Goal: Task Accomplishment & Management: Manage account settings

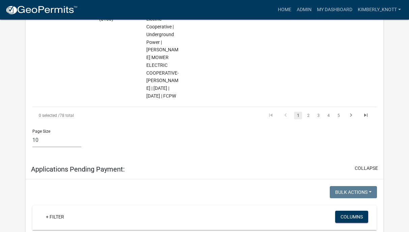
scroll to position [1046, 0]
click at [309, 119] on link "2" at bounding box center [308, 114] width 8 height 7
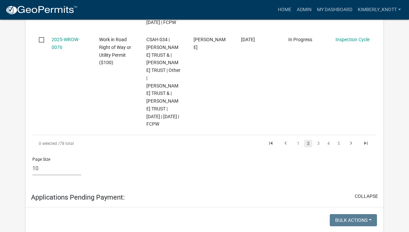
scroll to position [1026, 0]
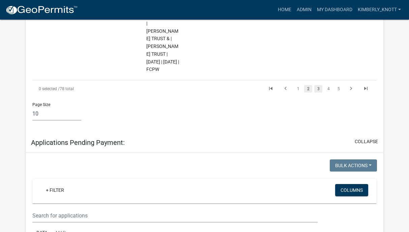
click at [318, 92] on link "3" at bounding box center [318, 88] width 8 height 7
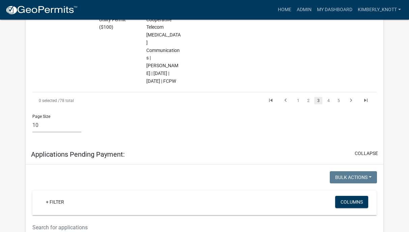
scroll to position [957, 0]
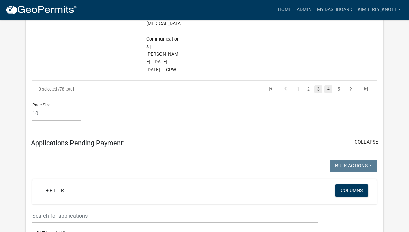
click at [329, 93] on link "4" at bounding box center [329, 88] width 8 height 7
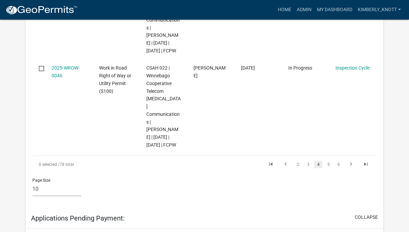
scroll to position [1059, 0]
click at [327, 163] on link "5" at bounding box center [329, 163] width 8 height 7
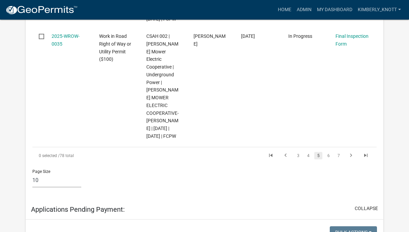
scroll to position [1028, 0]
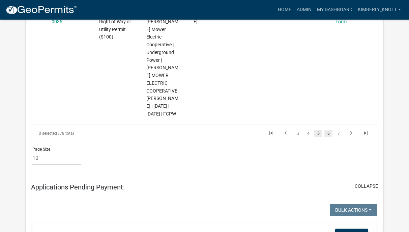
click at [328, 137] on link "6" at bounding box center [329, 133] width 8 height 7
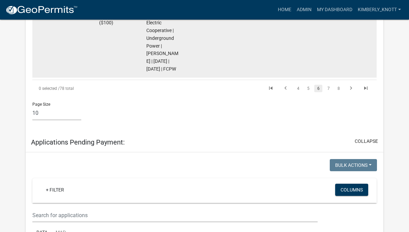
scroll to position [966, 0]
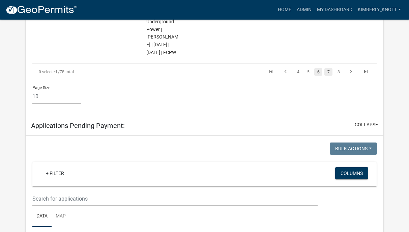
click at [330, 76] on link "7" at bounding box center [329, 71] width 8 height 7
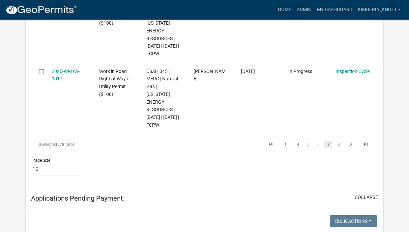
scroll to position [818, 0]
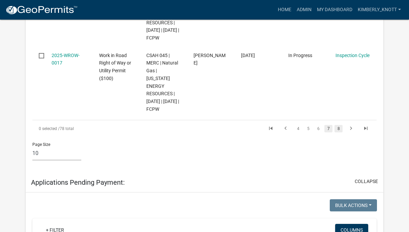
click at [338, 132] on link "8" at bounding box center [339, 128] width 8 height 7
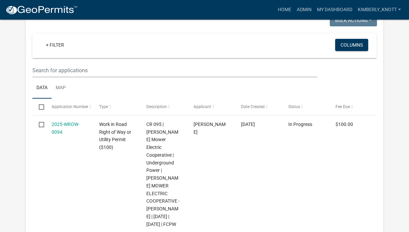
scroll to position [1054, 0]
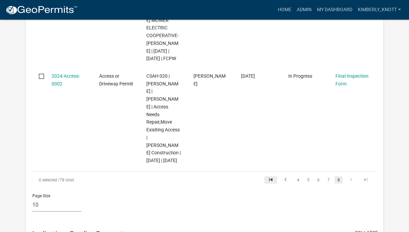
click at [269, 176] on icon "go to first page" at bounding box center [271, 180] width 9 height 8
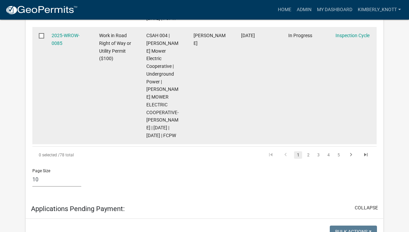
scroll to position [1079, 0]
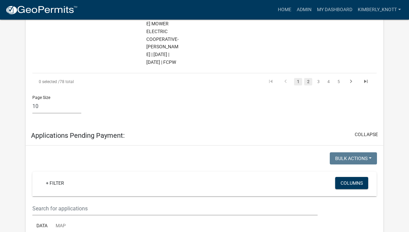
click at [308, 85] on link "2" at bounding box center [308, 81] width 8 height 7
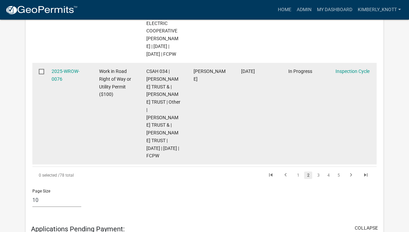
scroll to position [973, 0]
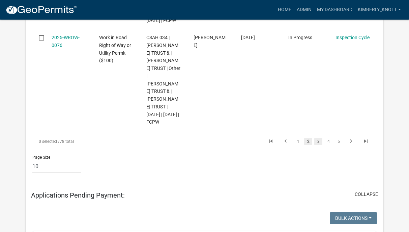
click at [320, 145] on link "3" at bounding box center [318, 141] width 8 height 7
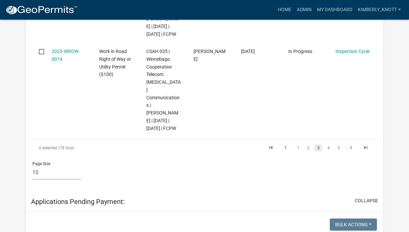
scroll to position [904, 0]
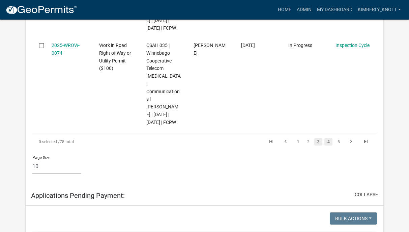
click at [327, 145] on link "4" at bounding box center [329, 141] width 8 height 7
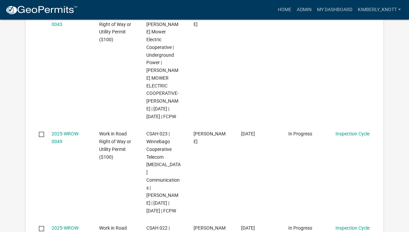
scroll to position [1017, 0]
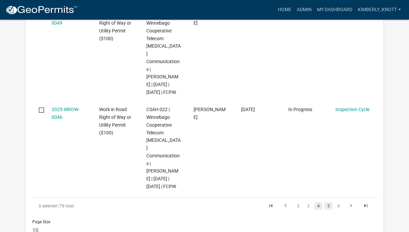
click at [327, 206] on link "5" at bounding box center [329, 205] width 8 height 7
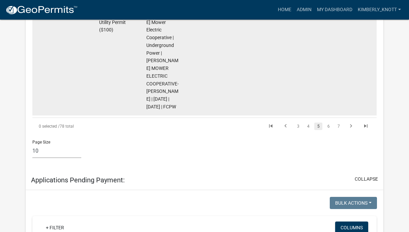
scroll to position [1084, 0]
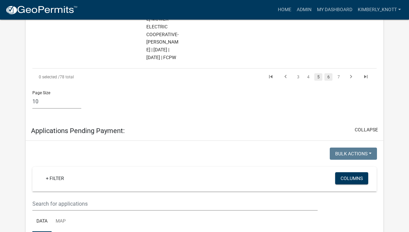
click at [327, 81] on link "6" at bounding box center [329, 76] width 8 height 7
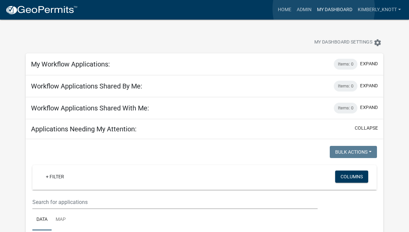
click at [324, 9] on link "My Dashboard" at bounding box center [334, 9] width 41 height 13
click at [306, 11] on link "Admin" at bounding box center [304, 9] width 20 height 13
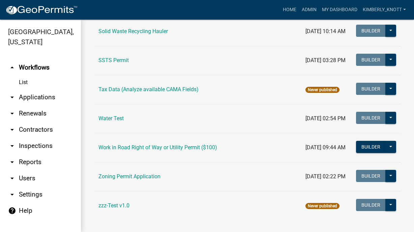
scroll to position [513, 0]
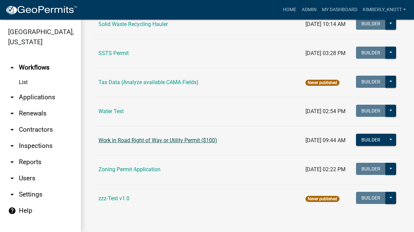
click at [153, 141] on link "Work in Road Right of Way or Utility Permit ($100)" at bounding box center [158, 140] width 119 height 6
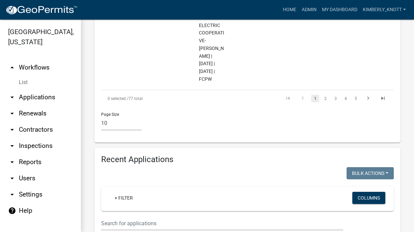
scroll to position [1417, 0]
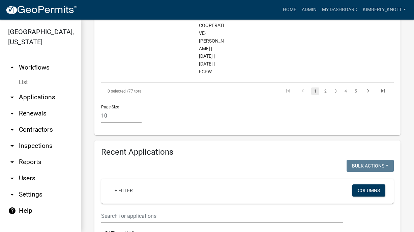
click at [114, 109] on select "10 25 50 100" at bounding box center [121, 116] width 40 height 14
select select "3: 100"
click at [101, 109] on select "10 25 50 100" at bounding box center [121, 116] width 40 height 14
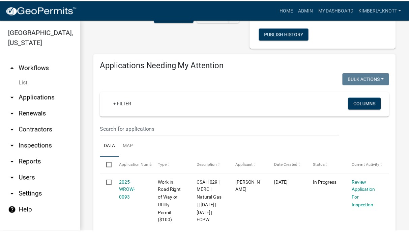
scroll to position [101, 0]
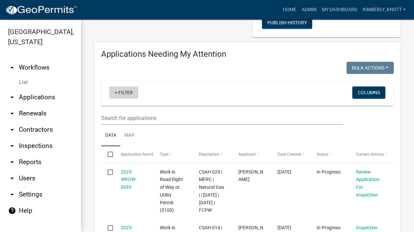
click at [117, 95] on link "+ Filter" at bounding box center [123, 92] width 29 height 12
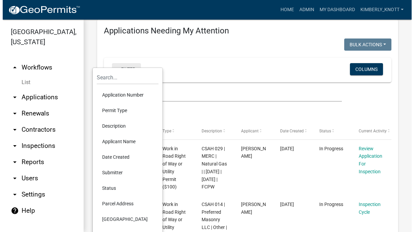
scroll to position [135, 0]
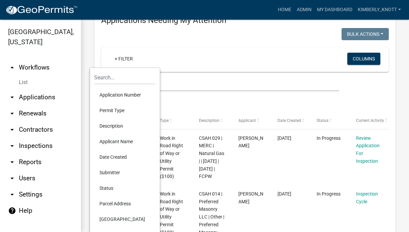
click at [122, 140] on li "Applicant Name" at bounding box center [125, 142] width 62 height 16
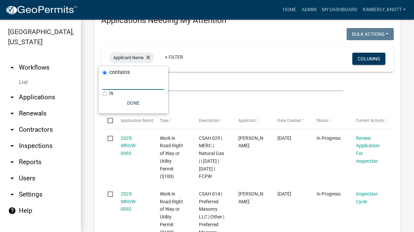
click at [127, 87] on input "text" at bounding box center [134, 83] width 62 height 14
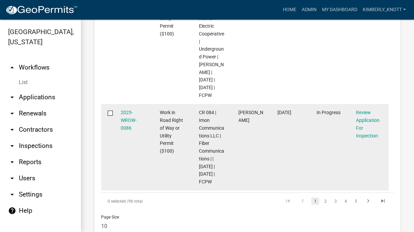
scroll to position [1431, 0]
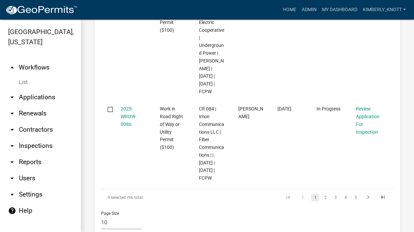
type input "hodg"
click at [103, 215] on select "10 25 50 100" at bounding box center [121, 222] width 40 height 14
select select "3: 100"
click at [101, 215] on select "10 25 50 100" at bounding box center [121, 222] width 40 height 14
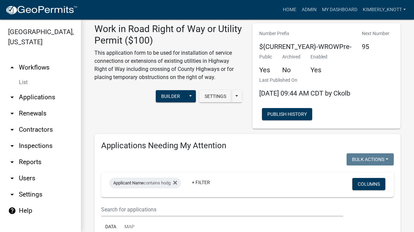
scroll to position [0, 0]
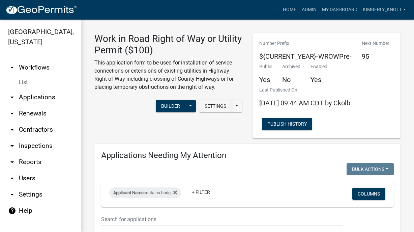
click at [116, 123] on div "Work in Road Right of Way or Utility Permit ($100) This application form to be …" at bounding box center [168, 85] width 158 height 105
click at [177, 192] on icon at bounding box center [175, 192] width 4 height 5
select select "3: 100"
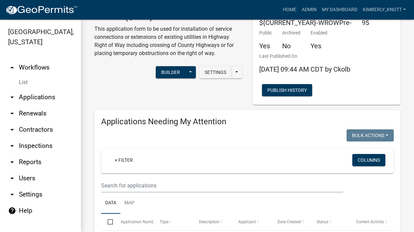
drag, startPoint x: 12, startPoint y: 178, endPoint x: 18, endPoint y: 170, distance: 10.1
click at [12, 178] on icon "arrow_drop_down" at bounding box center [12, 178] width 8 height 8
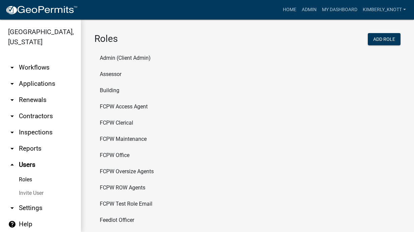
scroll to position [3, 0]
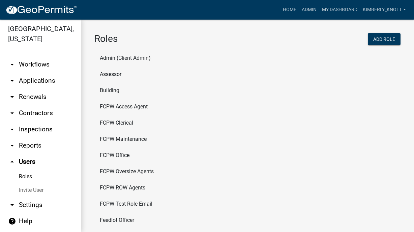
click at [10, 63] on icon "arrow_drop_down" at bounding box center [12, 64] width 8 height 8
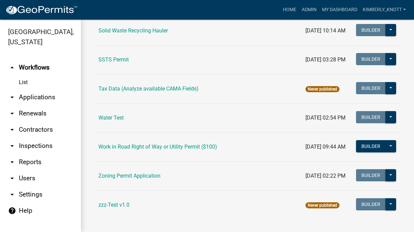
scroll to position [513, 0]
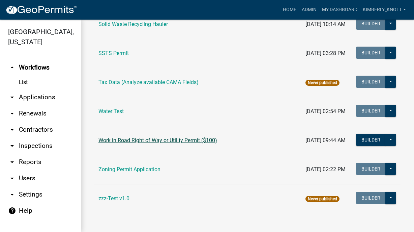
click at [148, 139] on link "Work in Road Right of Way or Utility Permit ($100)" at bounding box center [158, 140] width 119 height 6
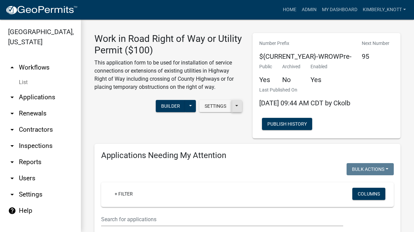
click at [235, 106] on button at bounding box center [236, 106] width 11 height 12
select select "3: 100"
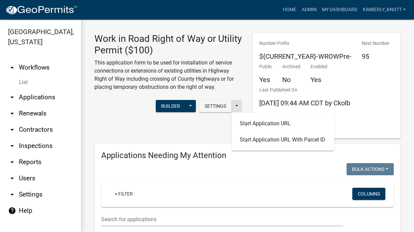
select select "3: 100"
click at [238, 89] on p "This application form to be used for installation of service connections or ext…" at bounding box center [168, 75] width 148 height 32
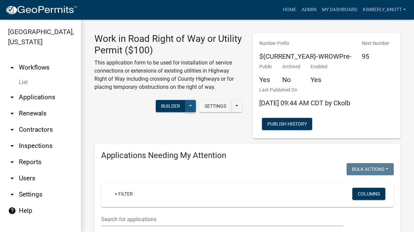
click at [187, 108] on button at bounding box center [190, 106] width 11 height 12
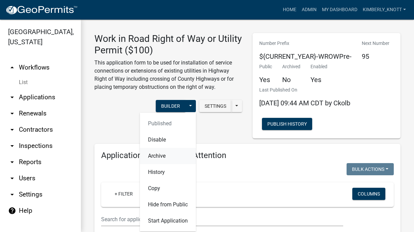
click at [161, 157] on button "Archive" at bounding box center [168, 156] width 56 height 16
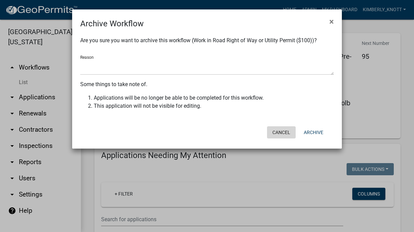
click at [286, 133] on button "Cancel" at bounding box center [281, 132] width 29 height 12
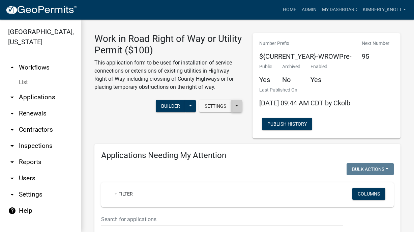
click at [233, 106] on button at bounding box center [236, 106] width 11 height 12
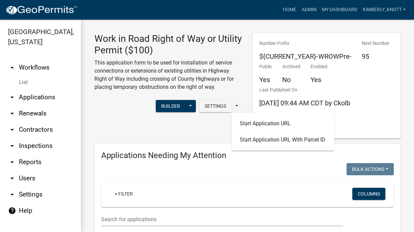
click at [242, 65] on div "Work in Road Right of Way or Utility Permit ($100) This application form to be …" at bounding box center [168, 64] width 158 height 63
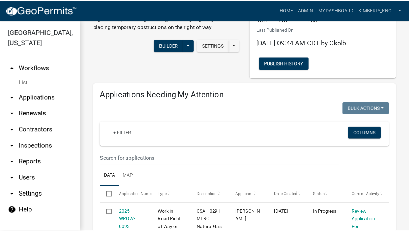
scroll to position [67, 0]
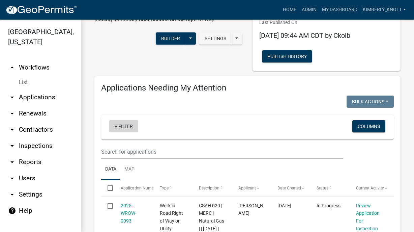
click at [112, 130] on link "+ Filter" at bounding box center [123, 126] width 29 height 12
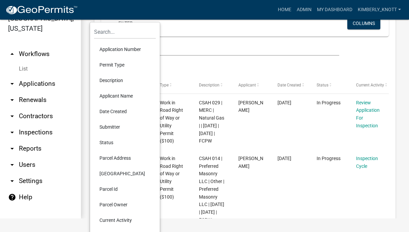
scroll to position [169, 0]
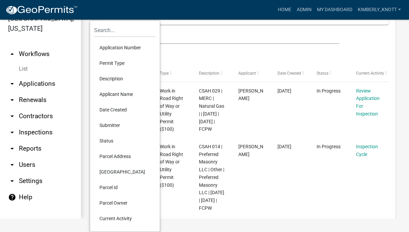
click at [104, 141] on li "Status" at bounding box center [125, 141] width 62 height 16
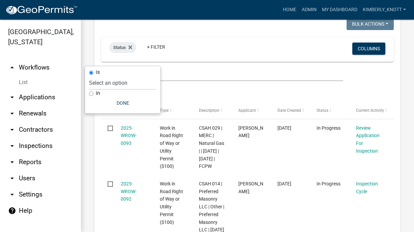
scroll to position [133, 0]
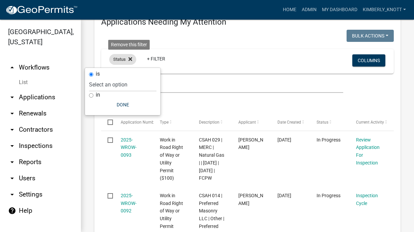
click at [132, 59] on icon at bounding box center [131, 58] width 4 height 5
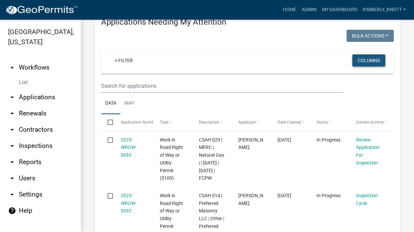
click at [361, 61] on button "Columns" at bounding box center [369, 60] width 33 height 12
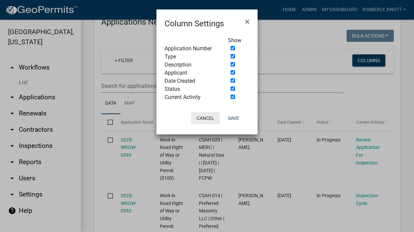
click at [204, 119] on button "Cancel" at bounding box center [205, 118] width 29 height 12
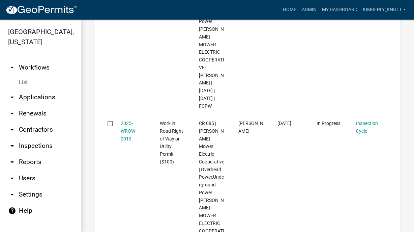
scroll to position [8334, 0]
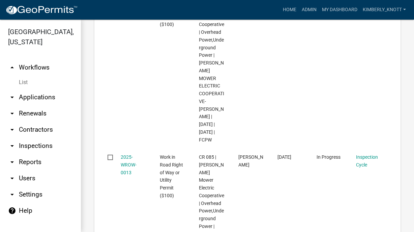
drag, startPoint x: 153, startPoint y: 134, endPoint x: 392, endPoint y: 100, distance: 241.9
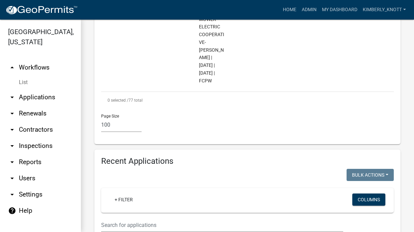
scroll to position [8942, 0]
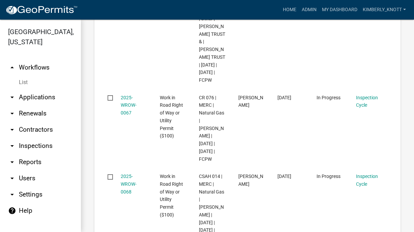
scroll to position [12552, 0]
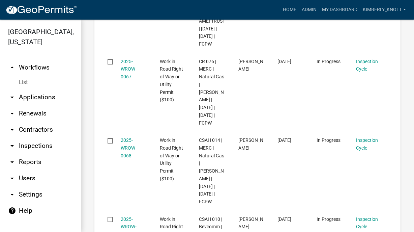
drag, startPoint x: 330, startPoint y: 122, endPoint x: 391, endPoint y: 139, distance: 63.5
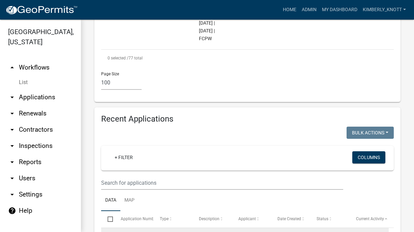
scroll to position [8976, 0]
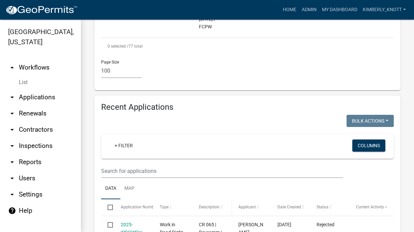
click at [221, 205] on span at bounding box center [222, 207] width 4 height 5
